Goal: Use online tool/utility: Utilize a website feature to perform a specific function

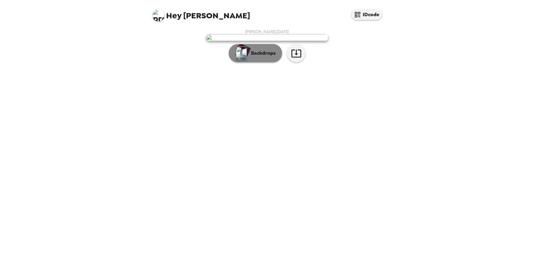
click at [271, 57] on p "Backdrops" at bounding box center [262, 52] width 28 height 7
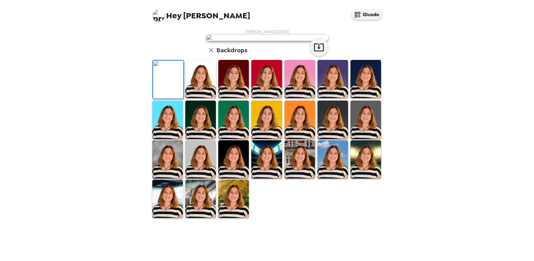
scroll to position [110, 0]
click at [240, 218] on img at bounding box center [233, 198] width 31 height 38
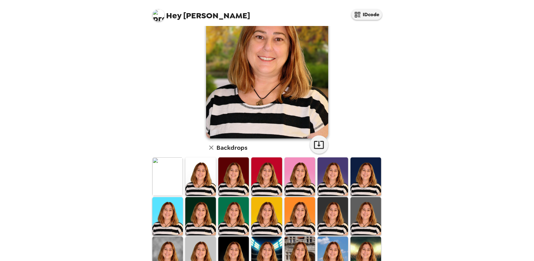
scroll to position [79, 0]
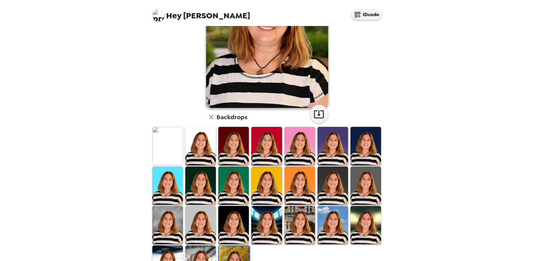
click at [297, 224] on img at bounding box center [299, 225] width 31 height 38
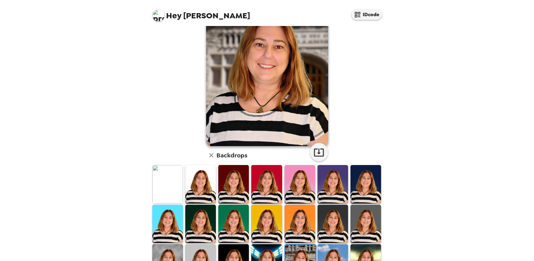
scroll to position [61, 0]
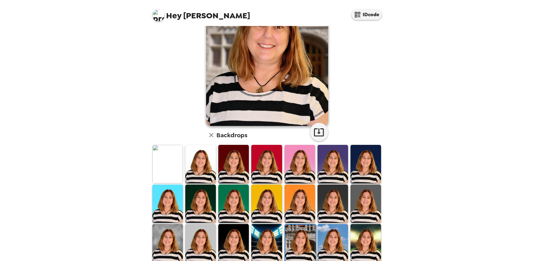
click at [263, 237] on img at bounding box center [266, 243] width 31 height 38
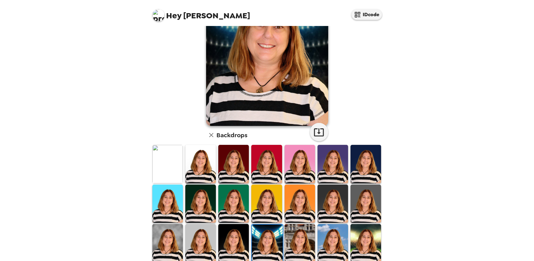
scroll to position [92, 0]
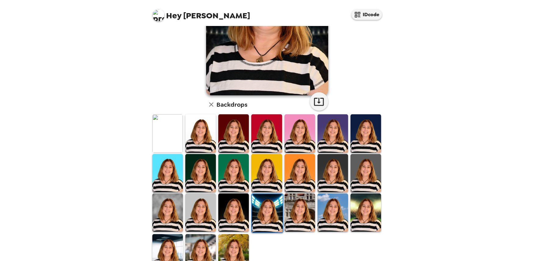
click at [356, 212] on img at bounding box center [365, 212] width 31 height 38
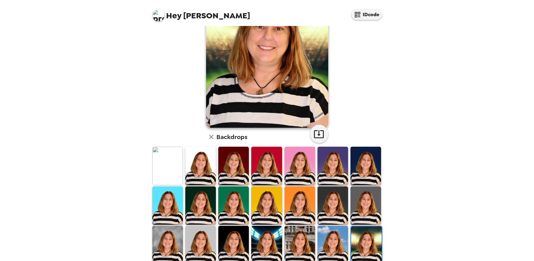
scroll to position [49, 0]
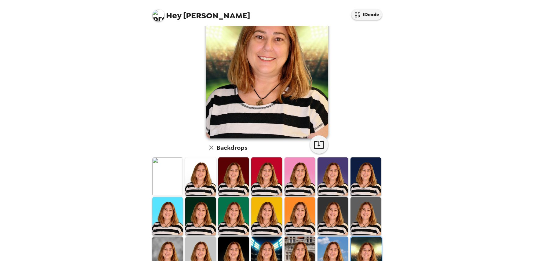
click at [168, 171] on img at bounding box center [167, 176] width 31 height 38
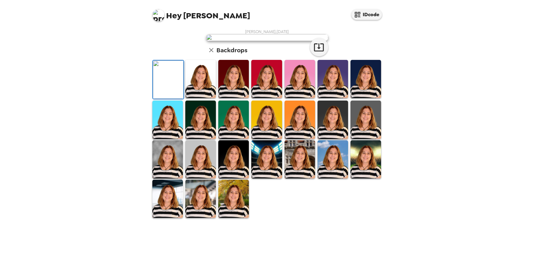
scroll to position [0, 0]
click at [316, 52] on icon "button" at bounding box center [318, 47] width 11 height 11
click at [198, 98] on img at bounding box center [200, 79] width 31 height 38
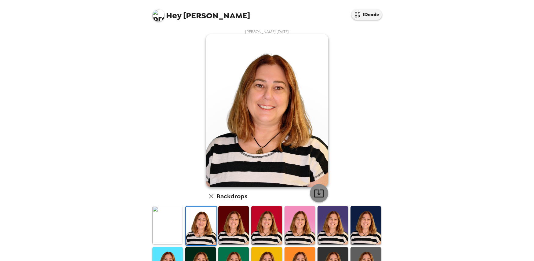
click at [318, 191] on icon "button" at bounding box center [318, 193] width 11 height 11
click at [272, 209] on img at bounding box center [266, 225] width 31 height 38
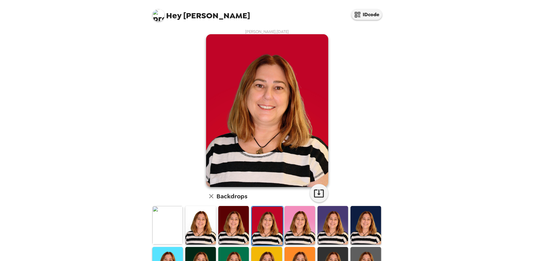
click at [304, 217] on img at bounding box center [299, 225] width 31 height 38
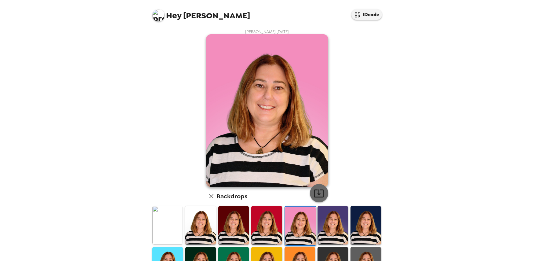
click at [318, 192] on icon "button" at bounding box center [318, 193] width 11 height 11
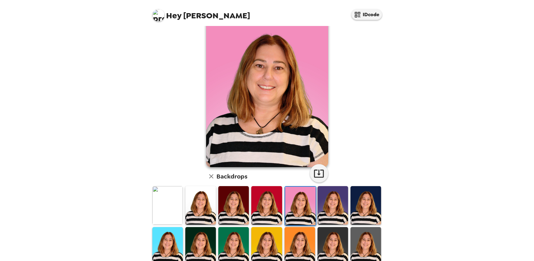
scroll to position [31, 0]
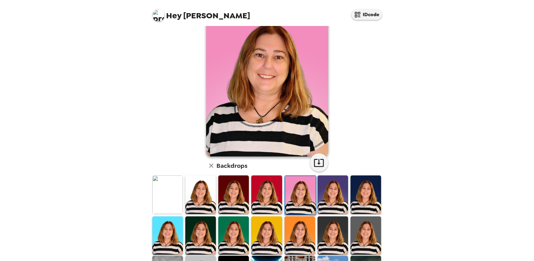
click at [337, 187] on img at bounding box center [332, 194] width 31 height 38
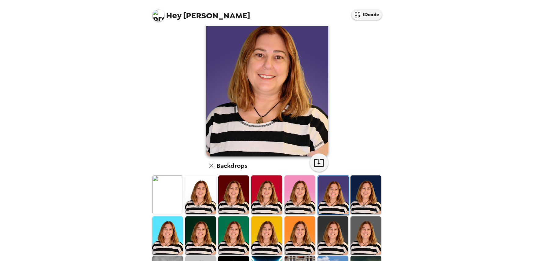
click at [359, 191] on img at bounding box center [365, 194] width 31 height 38
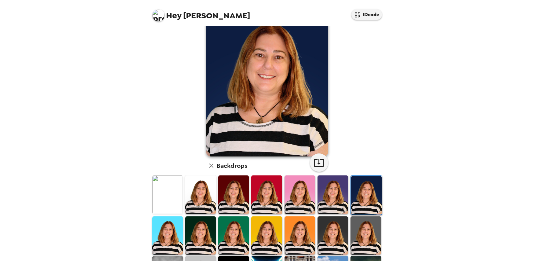
click at [210, 230] on img at bounding box center [200, 235] width 31 height 38
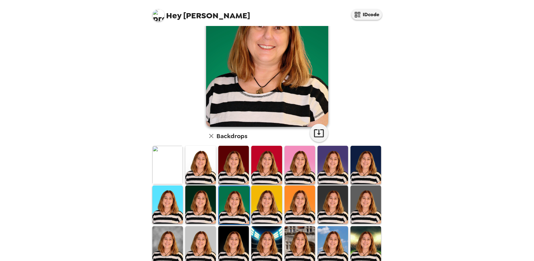
scroll to position [61, 0]
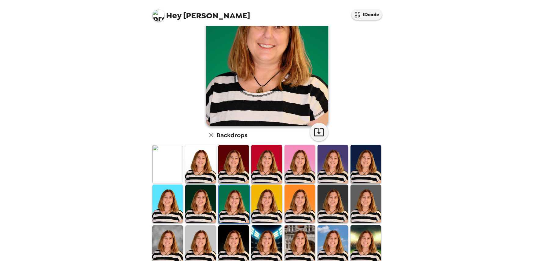
click at [333, 195] on img at bounding box center [332, 203] width 31 height 38
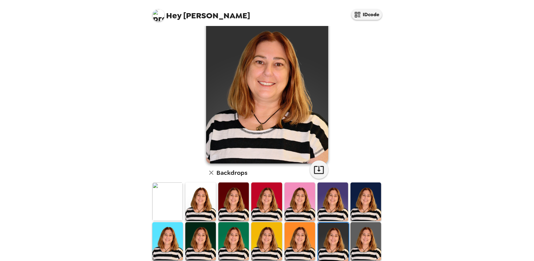
scroll to position [31, 0]
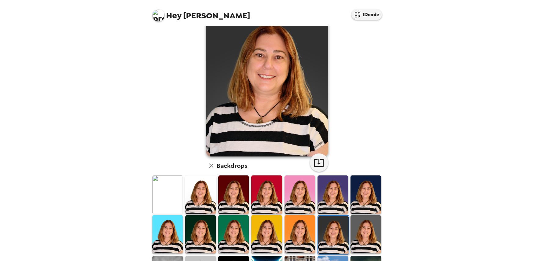
click at [361, 218] on img at bounding box center [365, 234] width 31 height 38
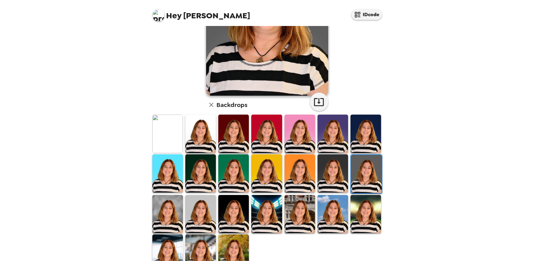
scroll to position [92, 0]
click at [173, 200] on img at bounding box center [167, 213] width 31 height 38
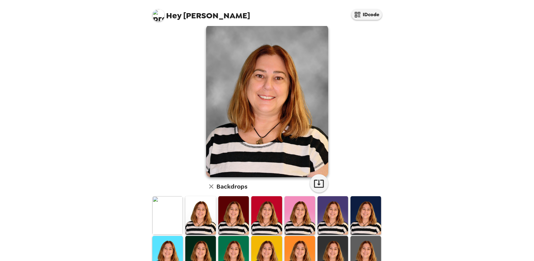
scroll to position [0, 0]
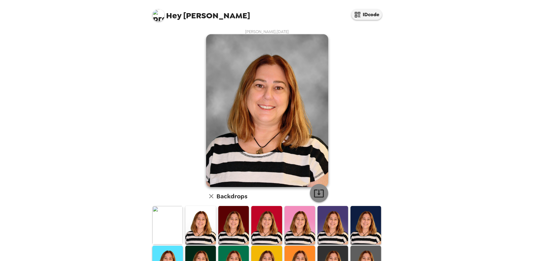
click at [314, 193] on icon "button" at bounding box center [318, 193] width 11 height 11
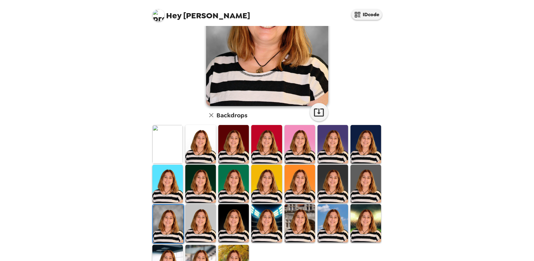
scroll to position [92, 0]
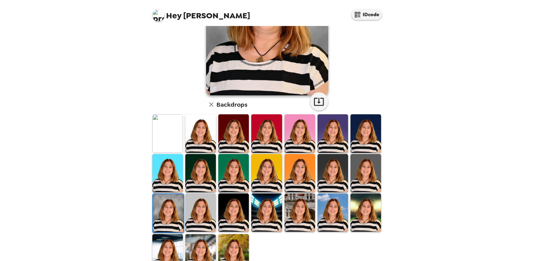
click at [323, 198] on img at bounding box center [332, 212] width 31 height 38
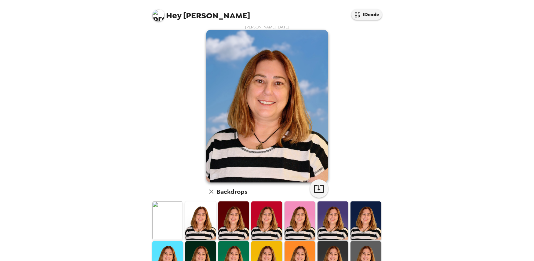
scroll to position [0, 0]
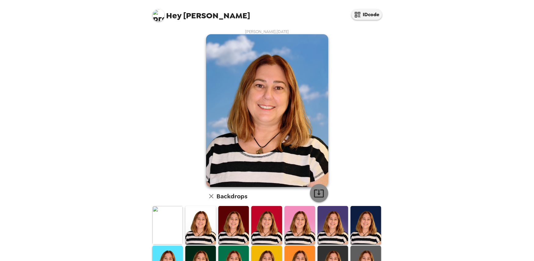
click at [318, 192] on icon "button" at bounding box center [318, 193] width 11 height 11
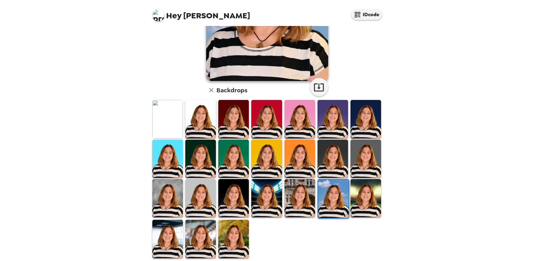
scroll to position [110, 0]
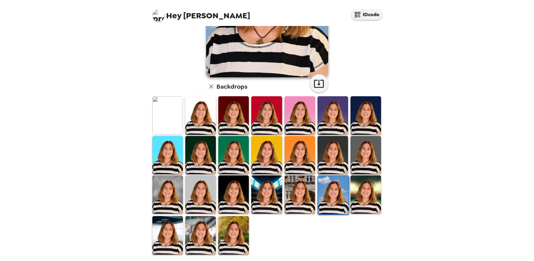
click at [228, 221] on img at bounding box center [233, 235] width 31 height 38
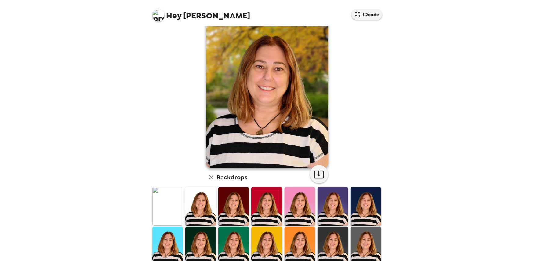
scroll to position [18, 0]
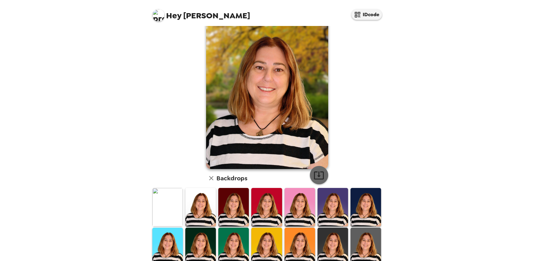
click at [317, 174] on icon "button" at bounding box center [318, 175] width 11 height 11
click at [476, 196] on div "Hey Jean IDcode Jean Cole , 09-17-2025 Backdrops" at bounding box center [267, 130] width 534 height 261
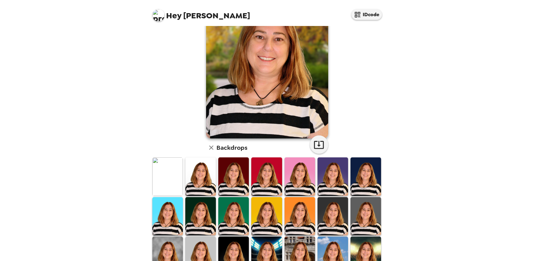
scroll to position [0, 0]
